Goal: Task Accomplishment & Management: Use online tool/utility

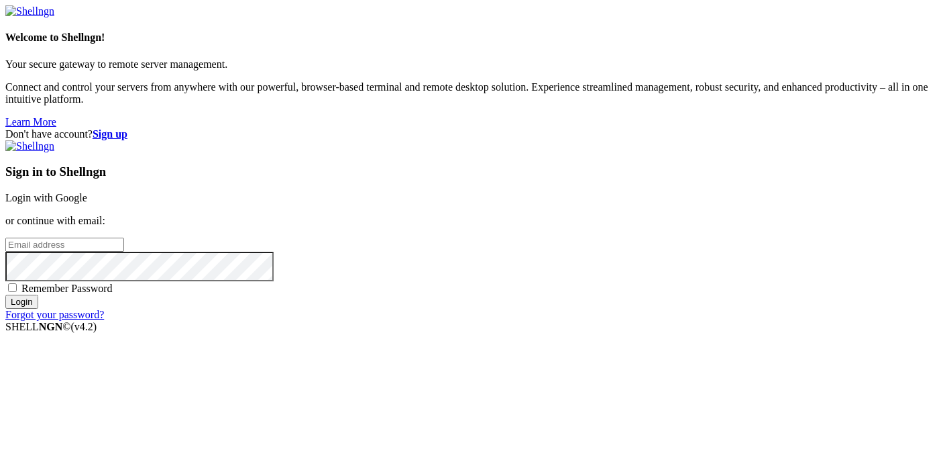
click at [124, 237] on input "email" at bounding box center [64, 244] width 119 height 14
paste input "[EMAIL_ADDRESS][DOMAIN_NAME]"
type input "[EMAIL_ADDRESS][DOMAIN_NAME]"
click at [104, 320] on link "Forgot your password?" at bounding box center [54, 314] width 99 height 11
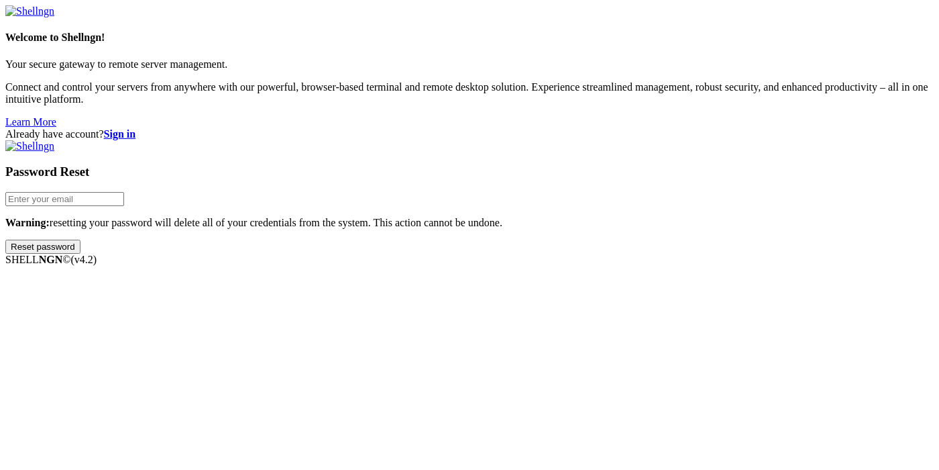
click at [136, 128] on strong "Sign in" at bounding box center [120, 133] width 32 height 11
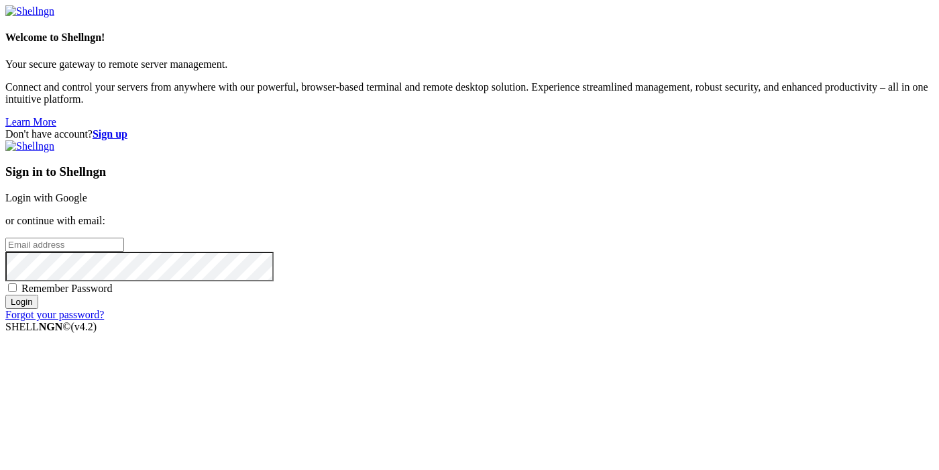
click at [124, 237] on input "email" at bounding box center [64, 244] width 119 height 14
paste input "[EMAIL_ADDRESS][DOMAIN_NAME]"
type input "[EMAIL_ADDRESS][DOMAIN_NAME]"
click at [597, 321] on div "Sign in to Shellngn Login with Google or continue with email: xatafo5710@skater…" at bounding box center [469, 230] width 928 height 180
click at [38, 309] on input "Login" at bounding box center [21, 301] width 33 height 14
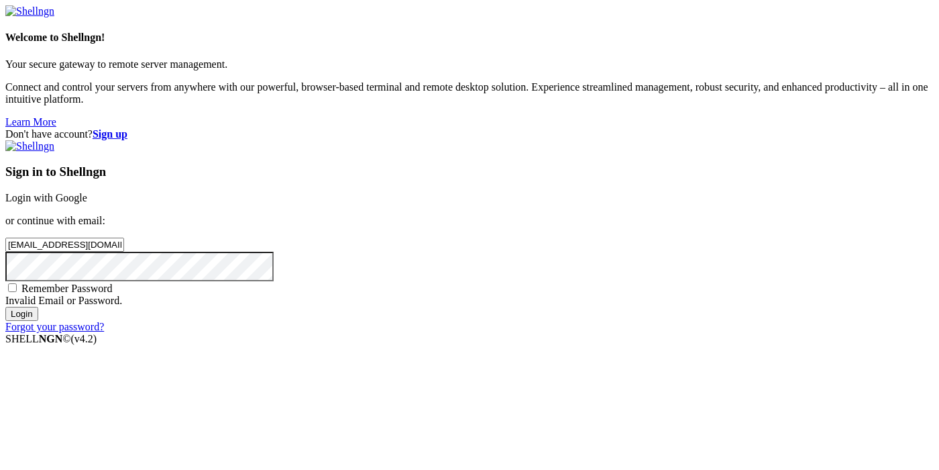
click at [38, 321] on input "Login" at bounding box center [21, 314] width 33 height 14
click at [127, 128] on strong "Sign up" at bounding box center [110, 133] width 35 height 11
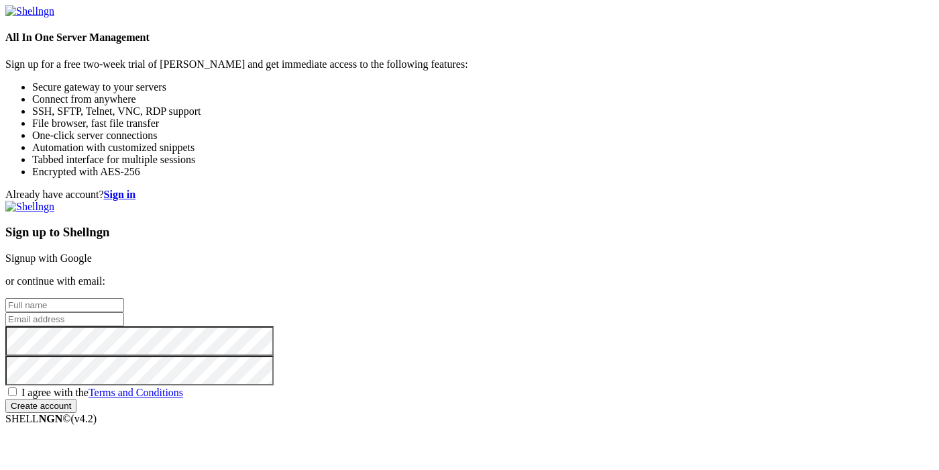
click at [124, 298] on input "text" at bounding box center [64, 305] width 119 height 14
type input "ф"
type input "aldkfsdjfnj"
click at [124, 312] on input "email" at bounding box center [64, 319] width 119 height 14
paste input "xatafo5710@skateru.com"
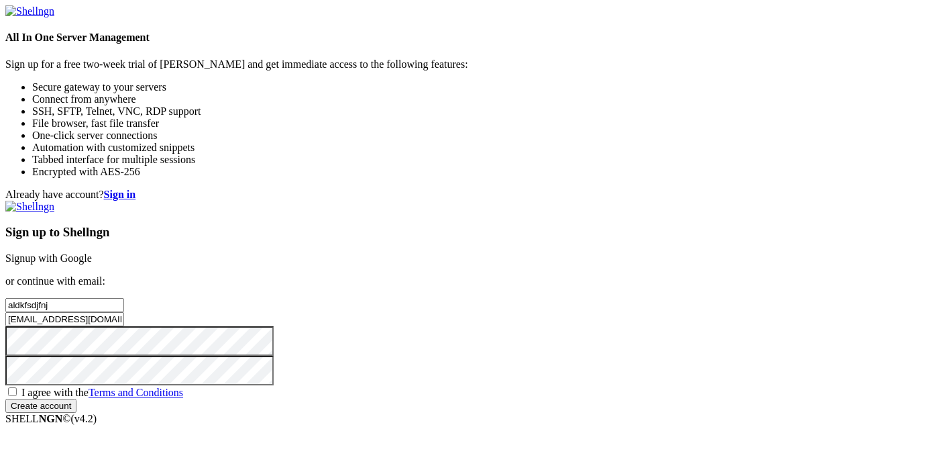
type input "xatafo5710@skateru.com"
click at [590, 394] on div "Sign up to Shellngn Signup with Google or continue with email: aldkfsdjfnj xata…" at bounding box center [469, 307] width 928 height 212
click at [76, 411] on input "Create account" at bounding box center [40, 405] width 71 height 14
click at [183, 386] on span "I agree with the Terms and Conditions" at bounding box center [102, 391] width 162 height 11
click at [17, 387] on input "I agree with the Terms and Conditions" at bounding box center [12, 391] width 9 height 9
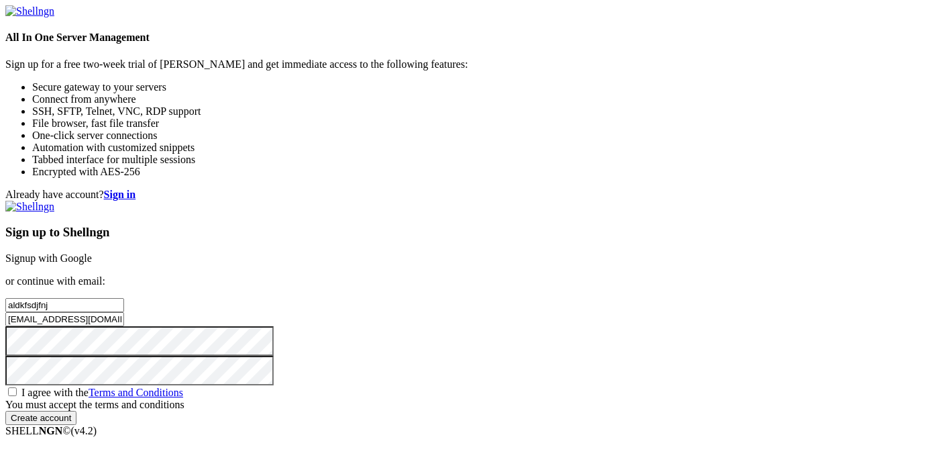
checkbox input "true"
click at [76, 413] on input "Create account" at bounding box center [40, 405] width 71 height 14
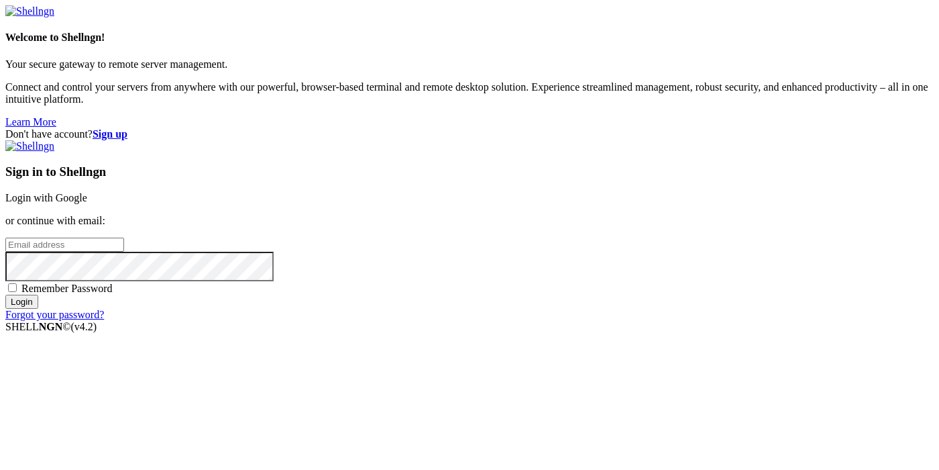
click at [124, 237] on input "email" at bounding box center [64, 244] width 119 height 14
paste input "xatafo5710@skateru.com"
type input "xatafo5710@skateru.com"
click at [38, 309] on input "Login" at bounding box center [21, 301] width 33 height 14
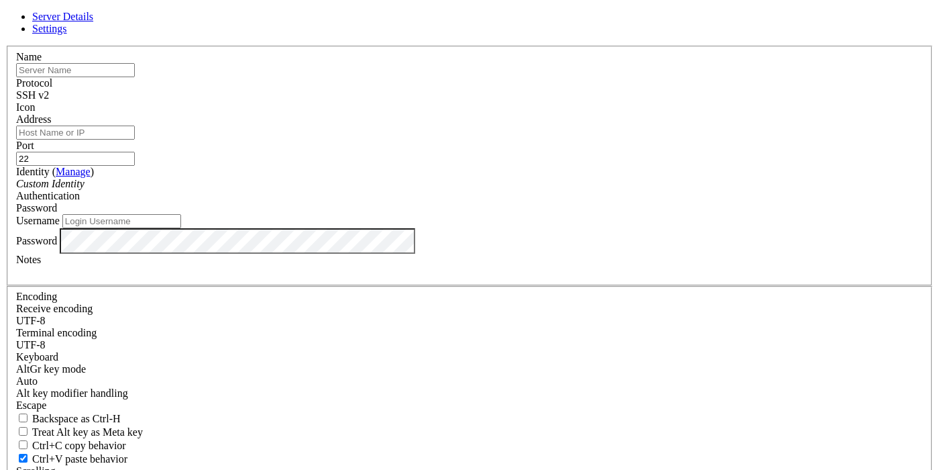
click at [135, 77] on input "text" at bounding box center [75, 70] width 119 height 14
type input "asfdsgsdfd"
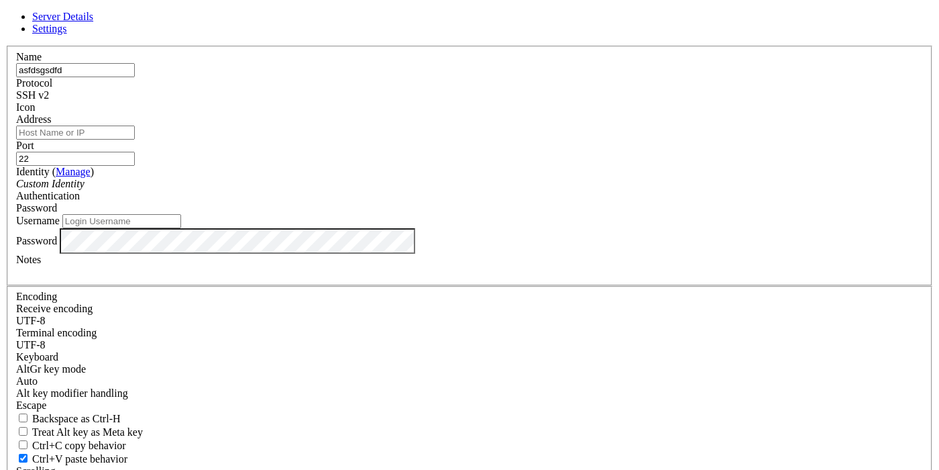
click at [135, 140] on input "Address" at bounding box center [75, 132] width 119 height 14
paste input "[TECHNICAL_ID]"
type input "[TECHNICAL_ID]"
click at [181, 228] on input "Username" at bounding box center [121, 221] width 119 height 14
type input "root"
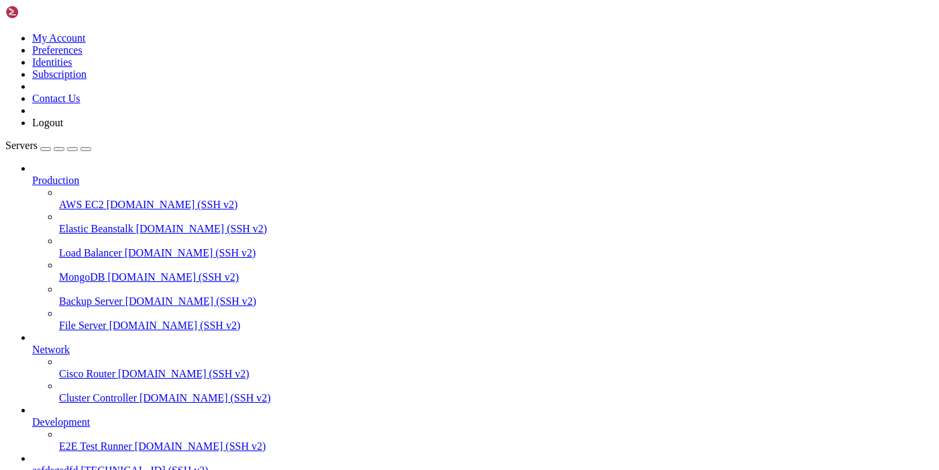
scroll to position [71, 0]
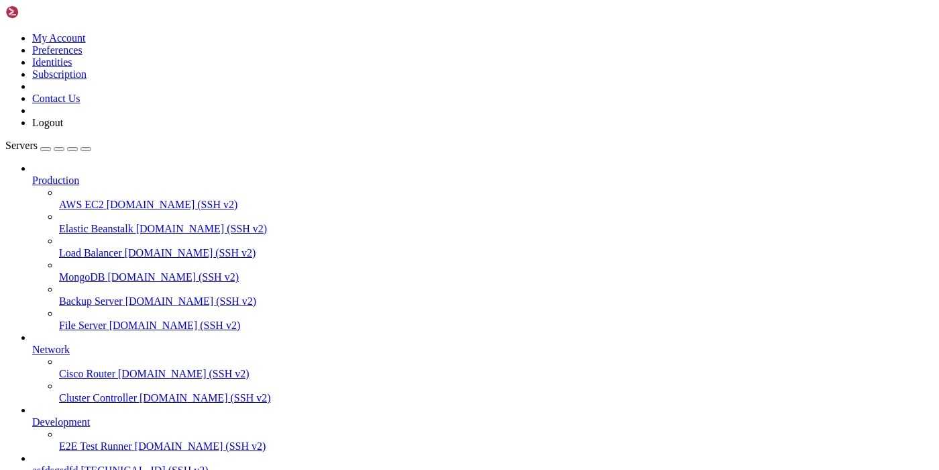
drag, startPoint x: 335, startPoint y: 969, endPoint x: 13, endPoint y: 905, distance: 329.0
copy div "/usr/lib/python3/dist-packages/urllib3/connection.py:391: SubjectAltNameWarning…"
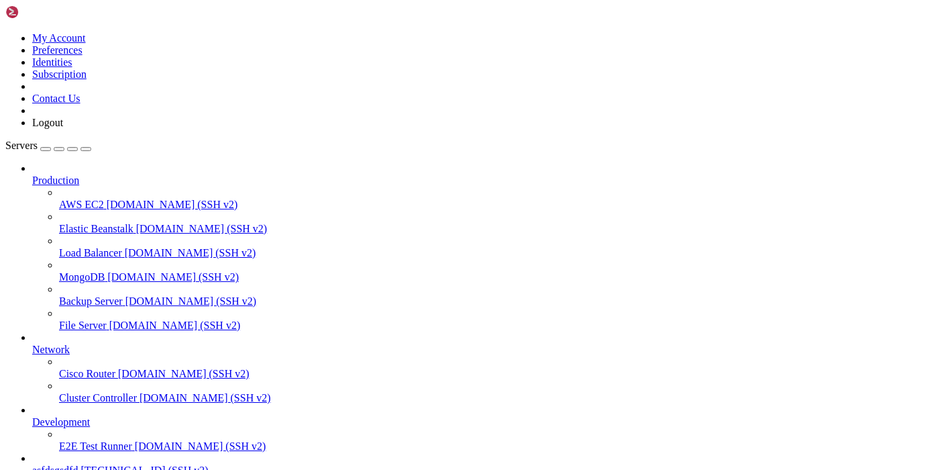
drag, startPoint x: 313, startPoint y: 1108, endPoint x: 12, endPoint y: 1074, distance: 303.1
copy div "Traceback (most recent call last): File "check.py", line 17, in <module> warnin…"
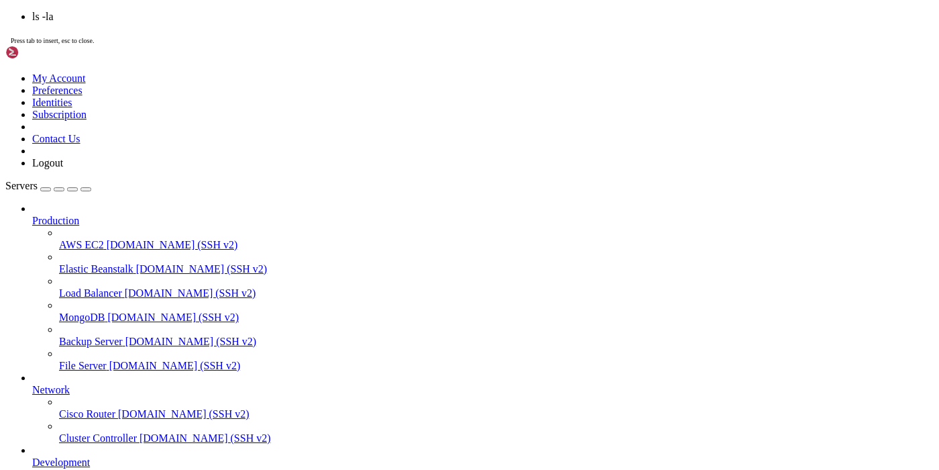
scroll to position [9358, 0]
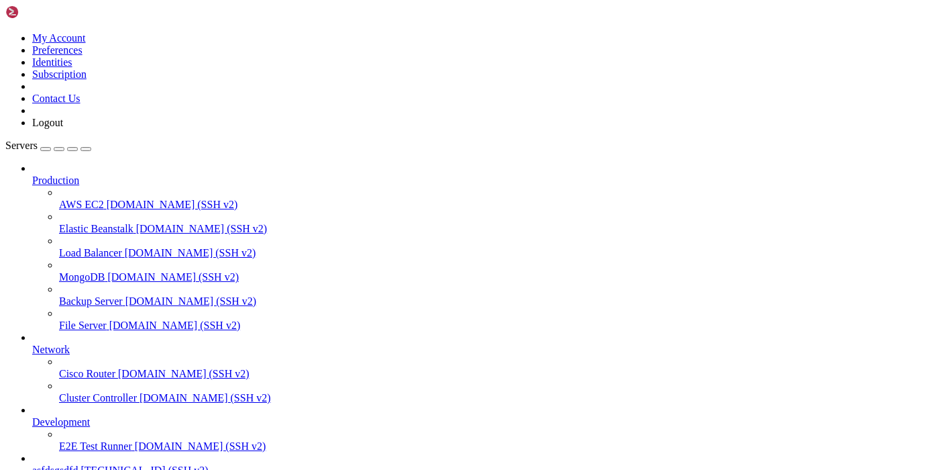
drag, startPoint x: 197, startPoint y: 1074, endPoint x: 154, endPoint y: 1073, distance: 42.9
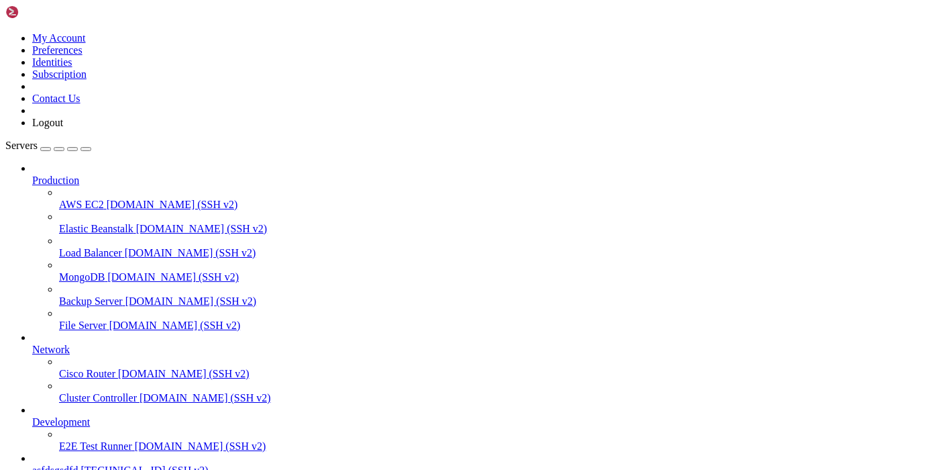
scroll to position [13784, 0]
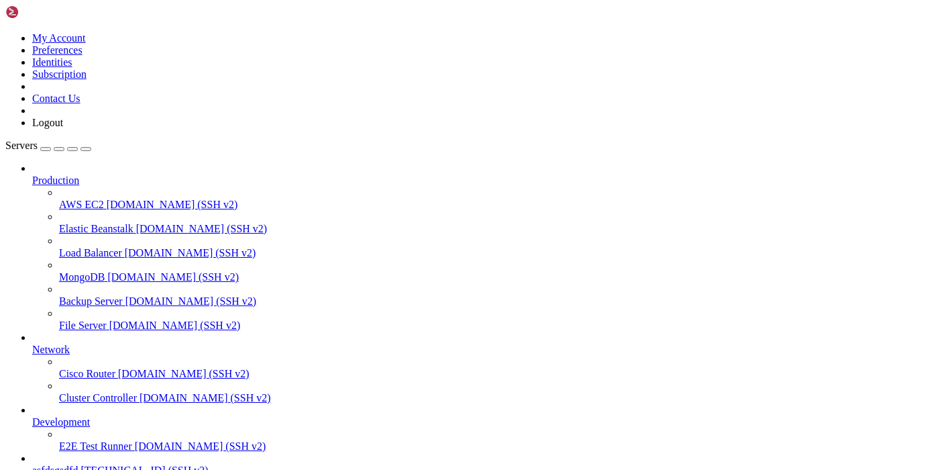
drag, startPoint x: 107, startPoint y: 1025, endPoint x: 79, endPoint y: 1027, distance: 28.2
copy span "59997"
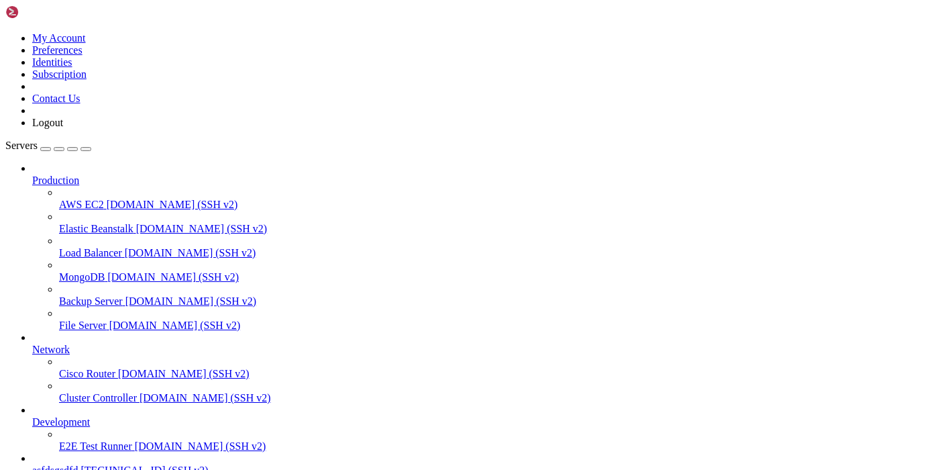
drag, startPoint x: 121, startPoint y: 1107, endPoint x: 9, endPoint y: 1094, distance: 112.8
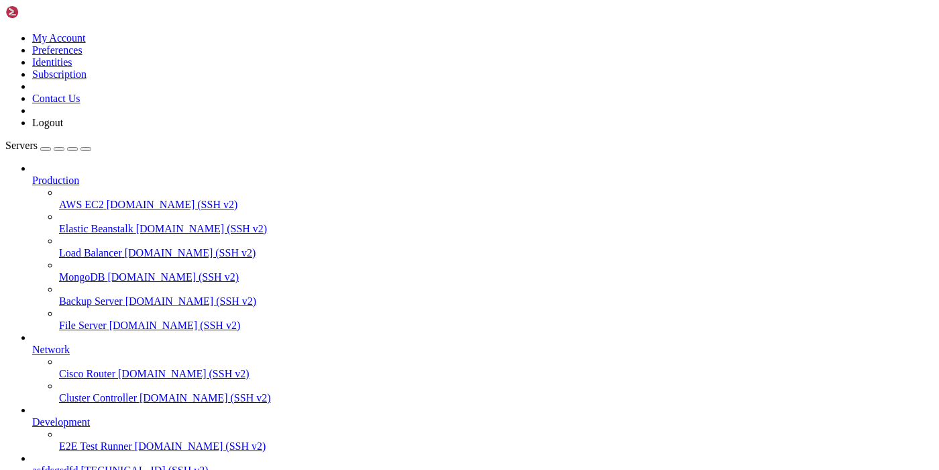
drag, startPoint x: 97, startPoint y: 1091, endPoint x: 35, endPoint y: 1085, distance: 62.1
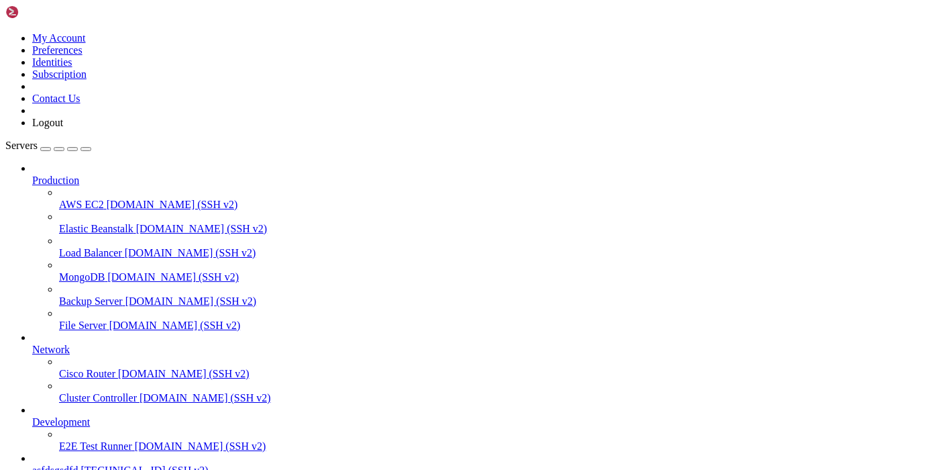
copy div "from urllib3.exceptions import SubjectAltNameWarning ImportError: cannot import…"
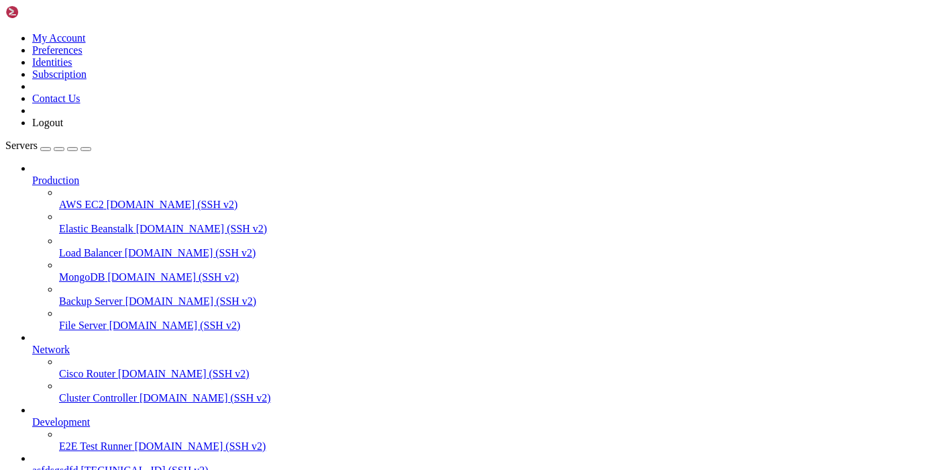
drag, startPoint x: 117, startPoint y: 1108, endPoint x: 286, endPoint y: 1110, distance: 169.1
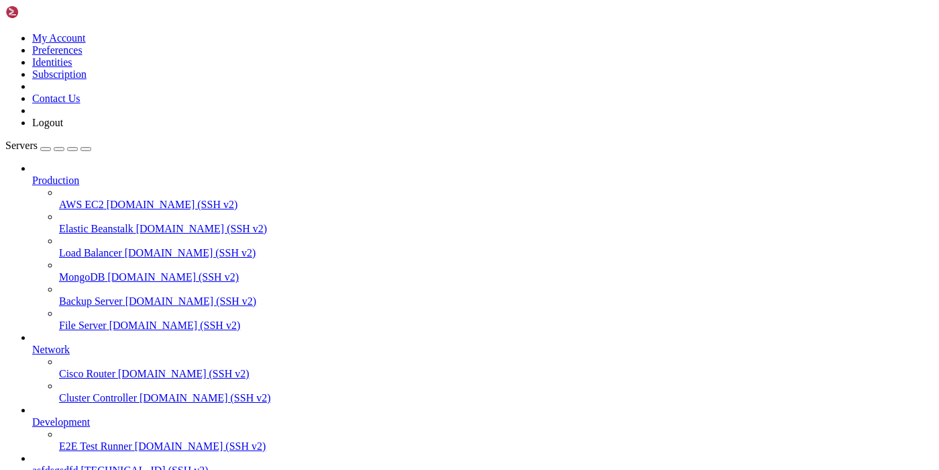
scroll to position [16275, 0]
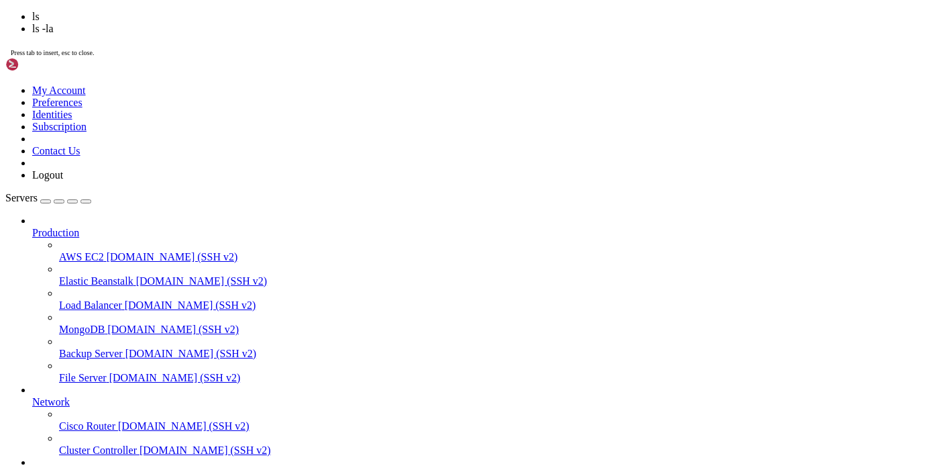
scroll to position [17001, 0]
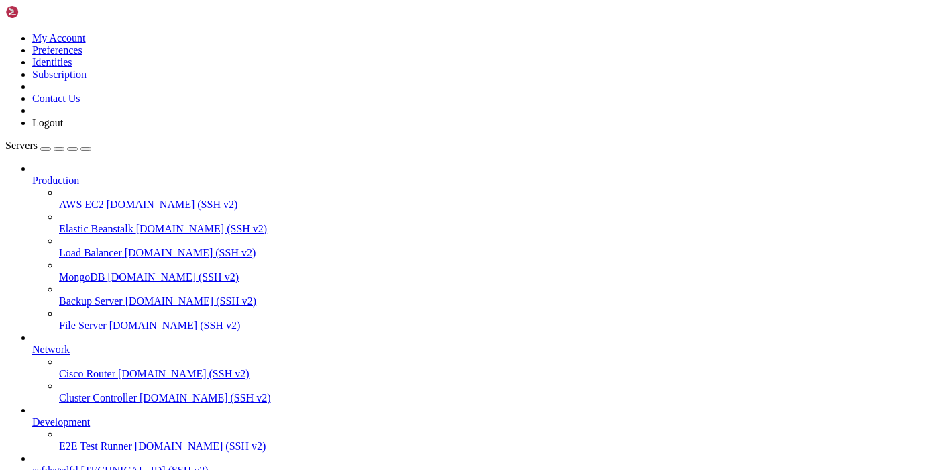
drag, startPoint x: 288, startPoint y: 1106, endPoint x: 117, endPoint y: 1104, distance: 171.1
